Goal: Navigation & Orientation: Find specific page/section

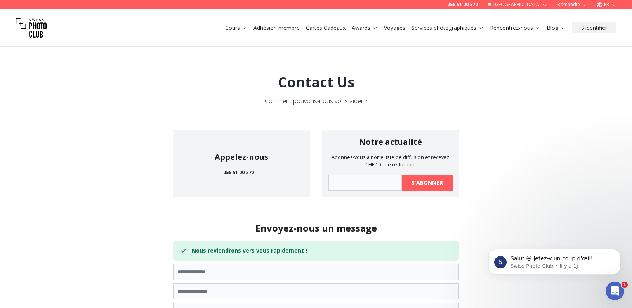
click at [38, 29] on img at bounding box center [31, 27] width 31 height 31
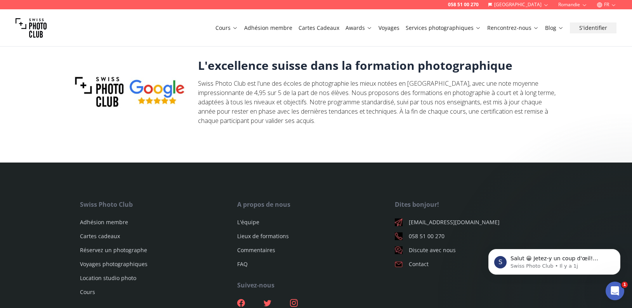
scroll to position [2572, 0]
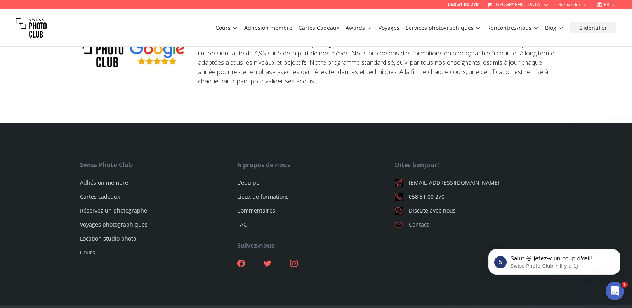
click at [420, 221] on link "Contact" at bounding box center [473, 225] width 157 height 8
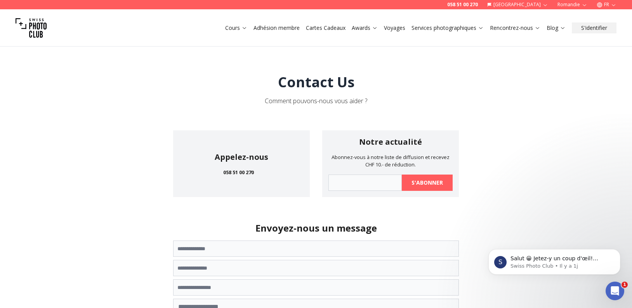
click at [38, 26] on img at bounding box center [31, 27] width 31 height 31
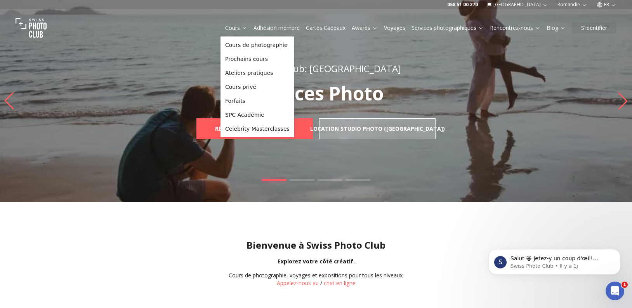
click at [242, 27] on icon at bounding box center [244, 28] width 6 height 6
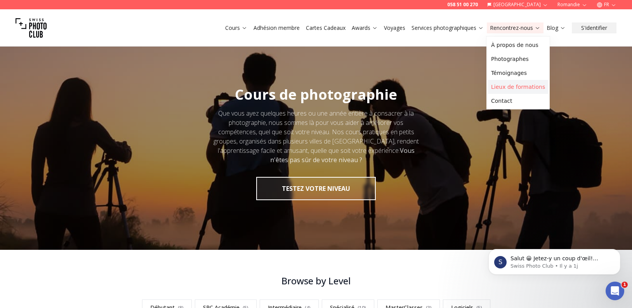
click at [501, 88] on link "Lieux de formations" at bounding box center [518, 87] width 60 height 14
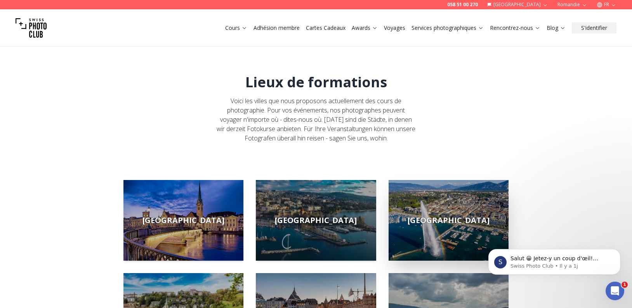
click at [422, 218] on img at bounding box center [448, 220] width 120 height 81
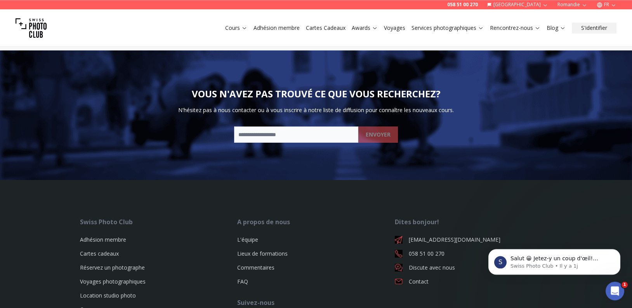
scroll to position [1702, 0]
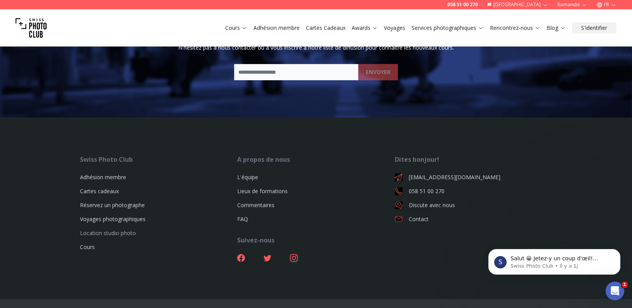
click at [99, 235] on link "Location studio photo" at bounding box center [108, 232] width 56 height 7
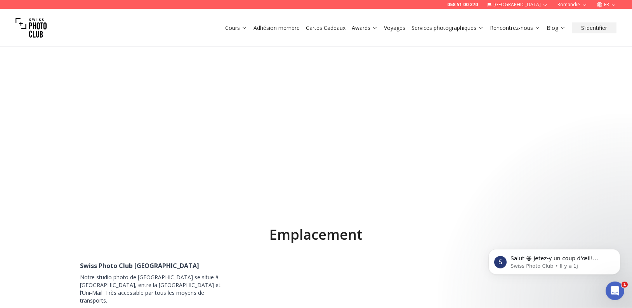
scroll to position [3443, 0]
